Goal: Find specific page/section: Find specific page/section

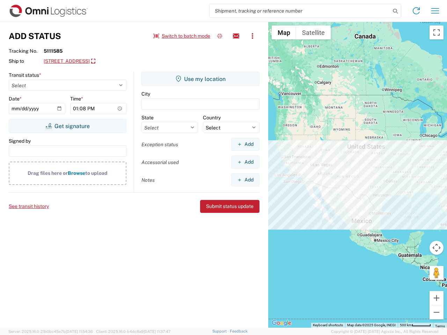
click at [300, 11] on input "search" at bounding box center [299, 10] width 181 height 13
click at [395, 11] on icon at bounding box center [395, 11] width 10 height 10
click at [416, 11] on icon at bounding box center [416, 10] width 11 height 11
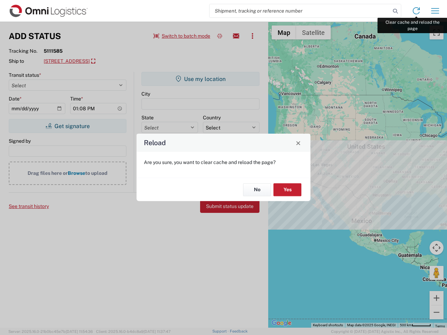
click at [435, 11] on div "Reload Are you sure, you want to clear cache and reload the page? No Yes" at bounding box center [223, 167] width 447 height 335
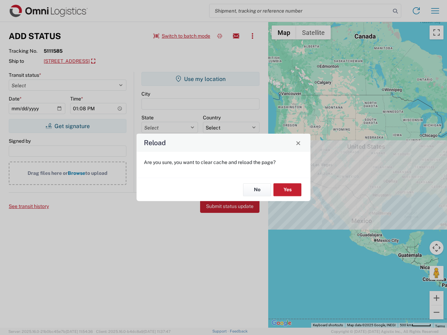
click at [182, 36] on div "Reload Are you sure, you want to clear cache and reload the page? No Yes" at bounding box center [223, 167] width 447 height 335
click at [220, 36] on div "Reload Are you sure, you want to clear cache and reload the page? No Yes" at bounding box center [223, 167] width 447 height 335
click at [236, 36] on div "Reload Are you sure, you want to clear cache and reload the page? No Yes" at bounding box center [223, 167] width 447 height 335
click at [252, 36] on div "Reload Are you sure, you want to clear cache and reload the page? No Yes" at bounding box center [223, 167] width 447 height 335
click at [107, 61] on div "Reload Are you sure, you want to clear cache and reload the page? No Yes" at bounding box center [223, 167] width 447 height 335
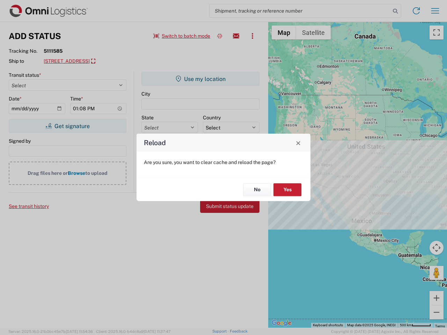
click at [67, 126] on div "Reload Are you sure, you want to clear cache and reload the page? No Yes" at bounding box center [223, 167] width 447 height 335
